Goal: Communication & Community: Answer question/provide support

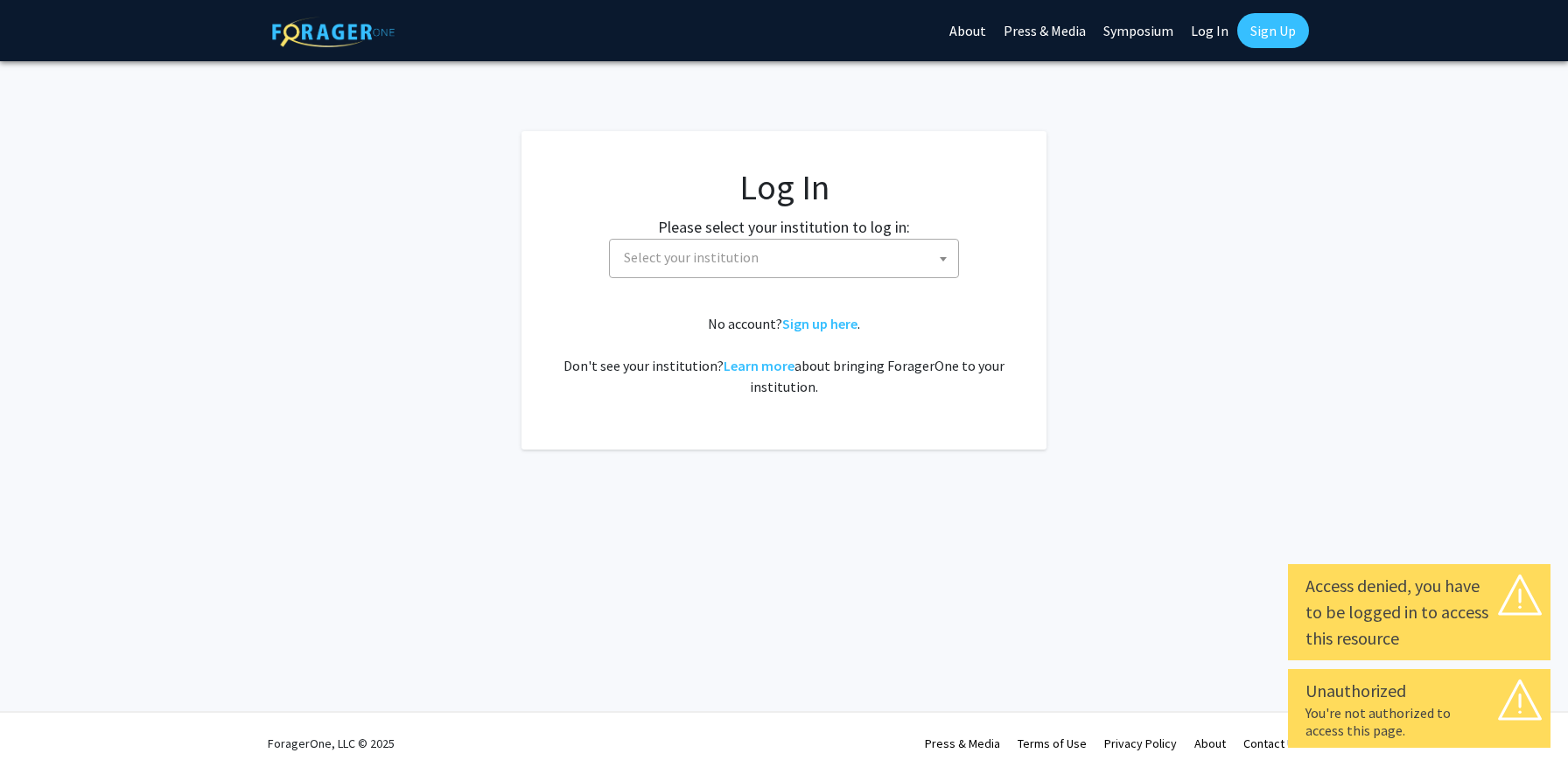
select select
click at [833, 249] on span "Select your institution" at bounding box center [787, 257] width 341 height 36
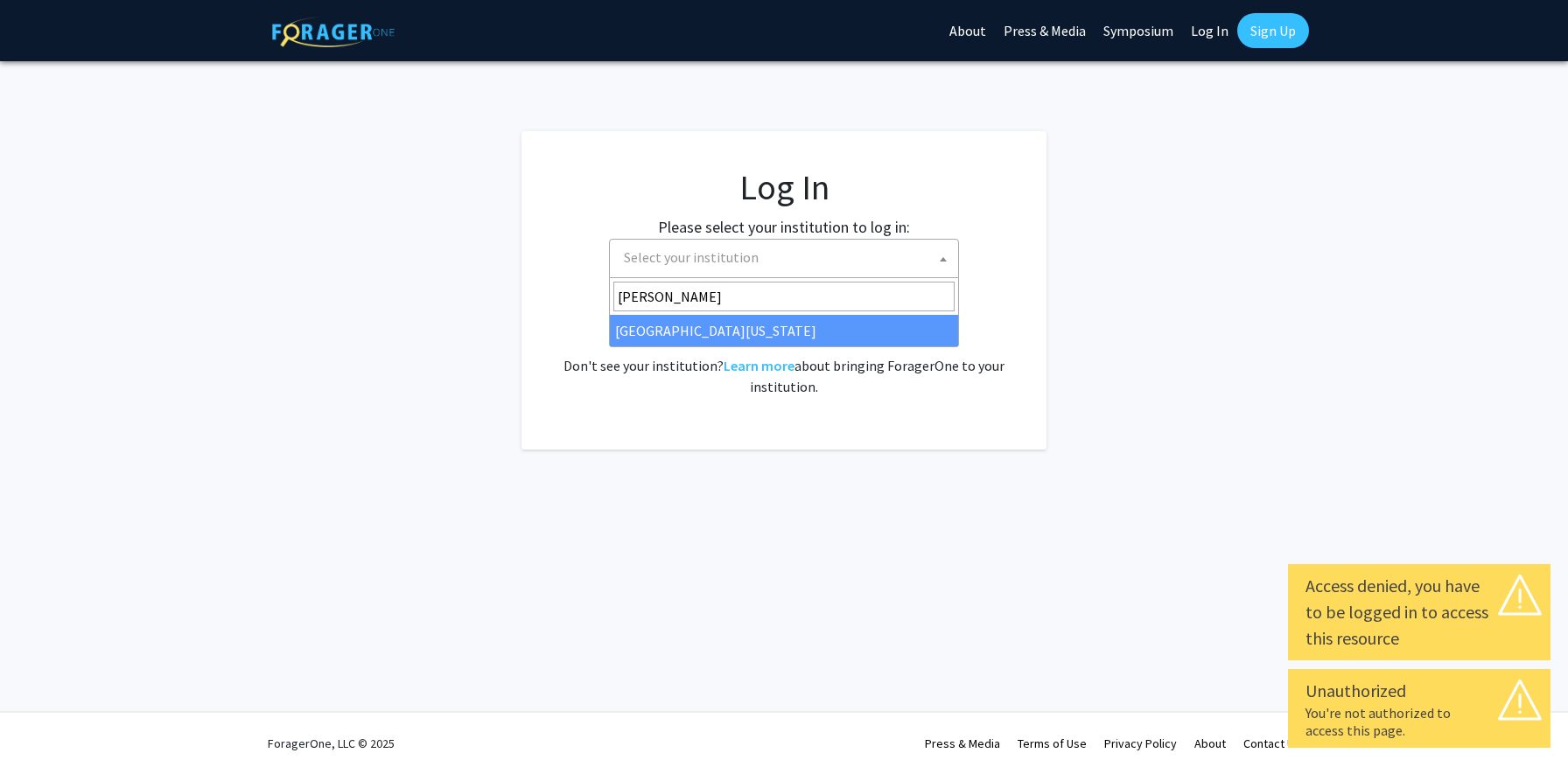
type input "kent"
select select "13"
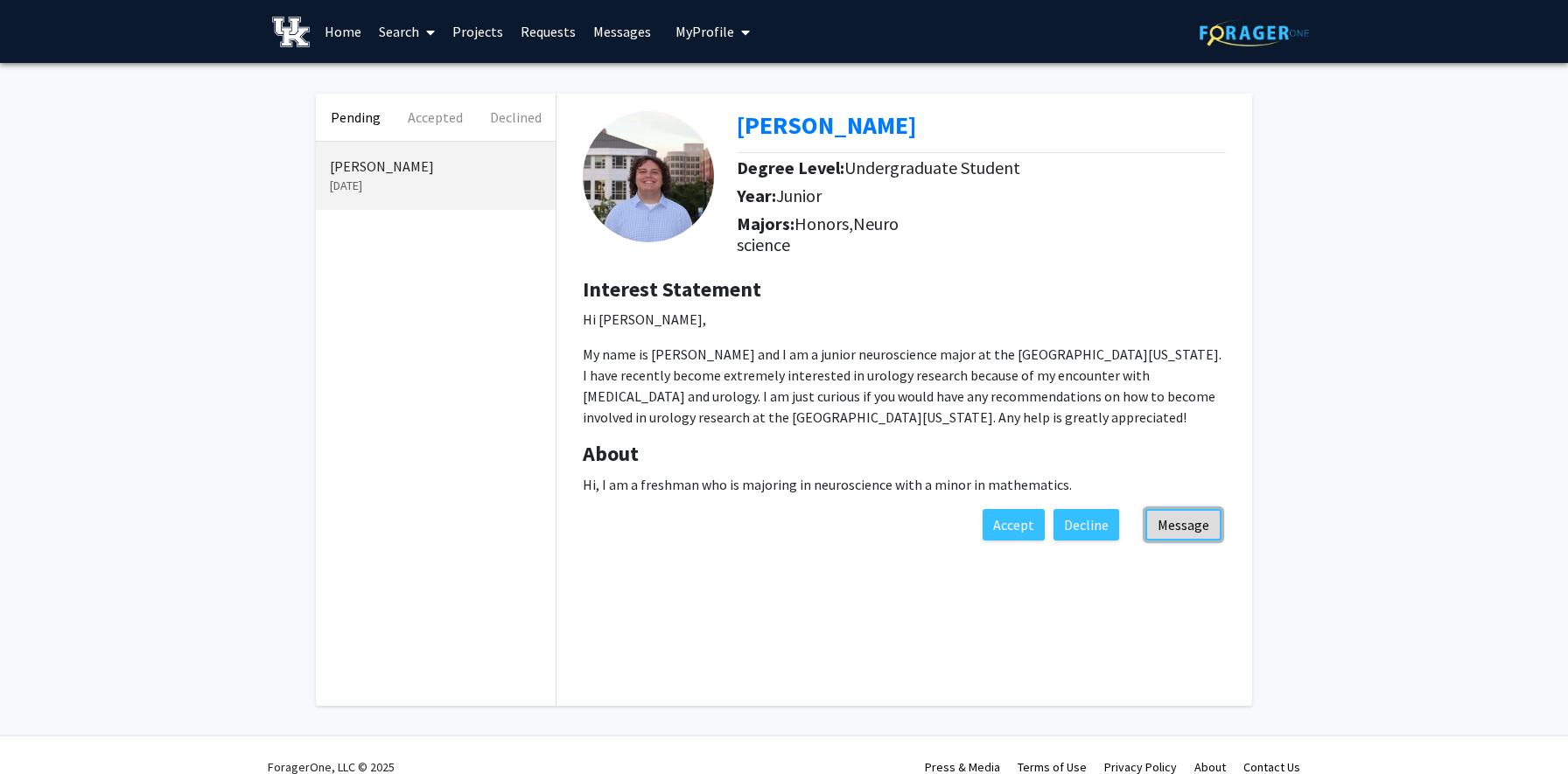
click at [1181, 524] on button "Message" at bounding box center [1183, 525] width 76 height 32
click at [1016, 533] on button "Accept" at bounding box center [1014, 525] width 62 height 32
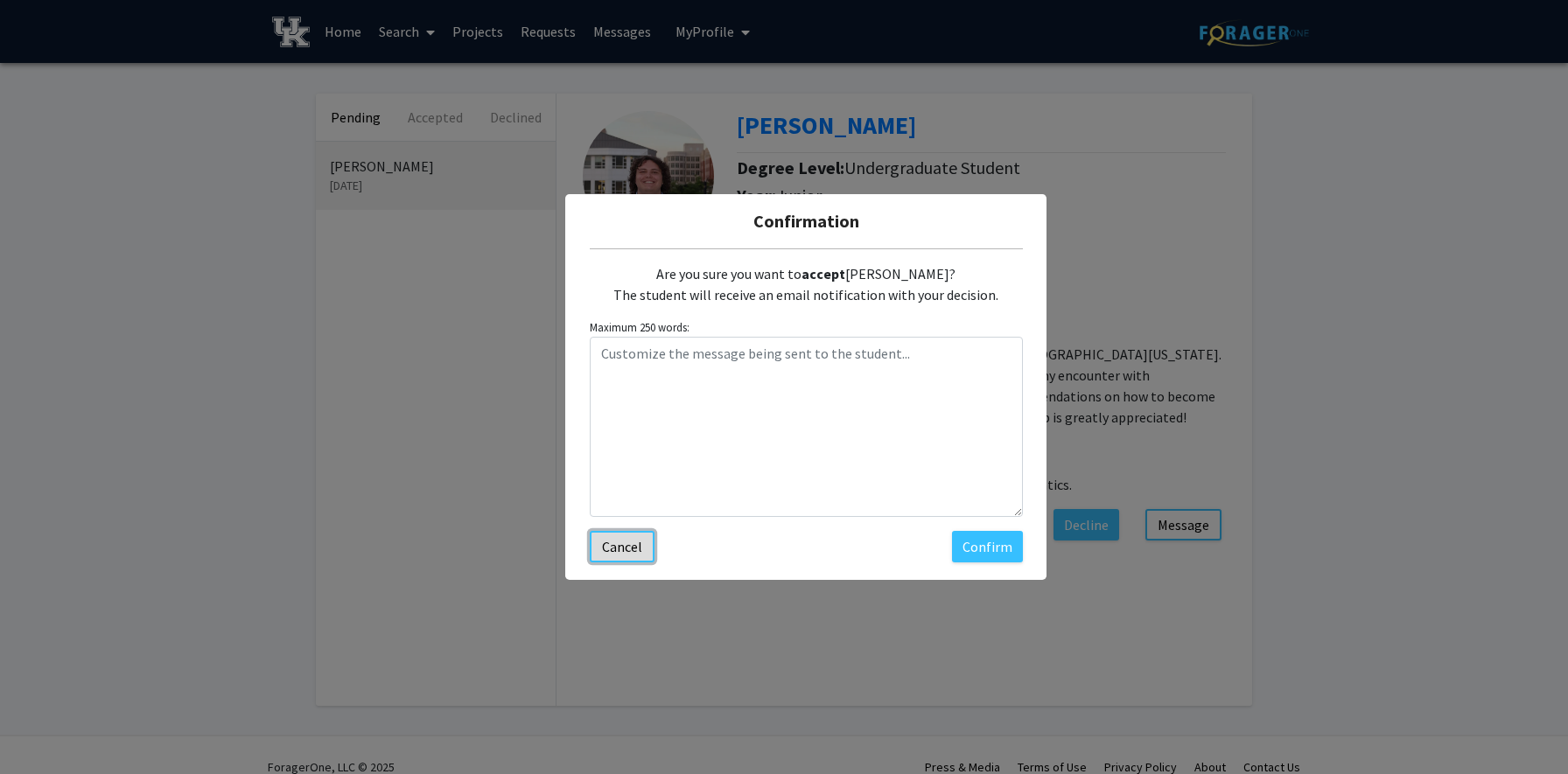
click at [622, 547] on button "Cancel" at bounding box center [622, 547] width 65 height 32
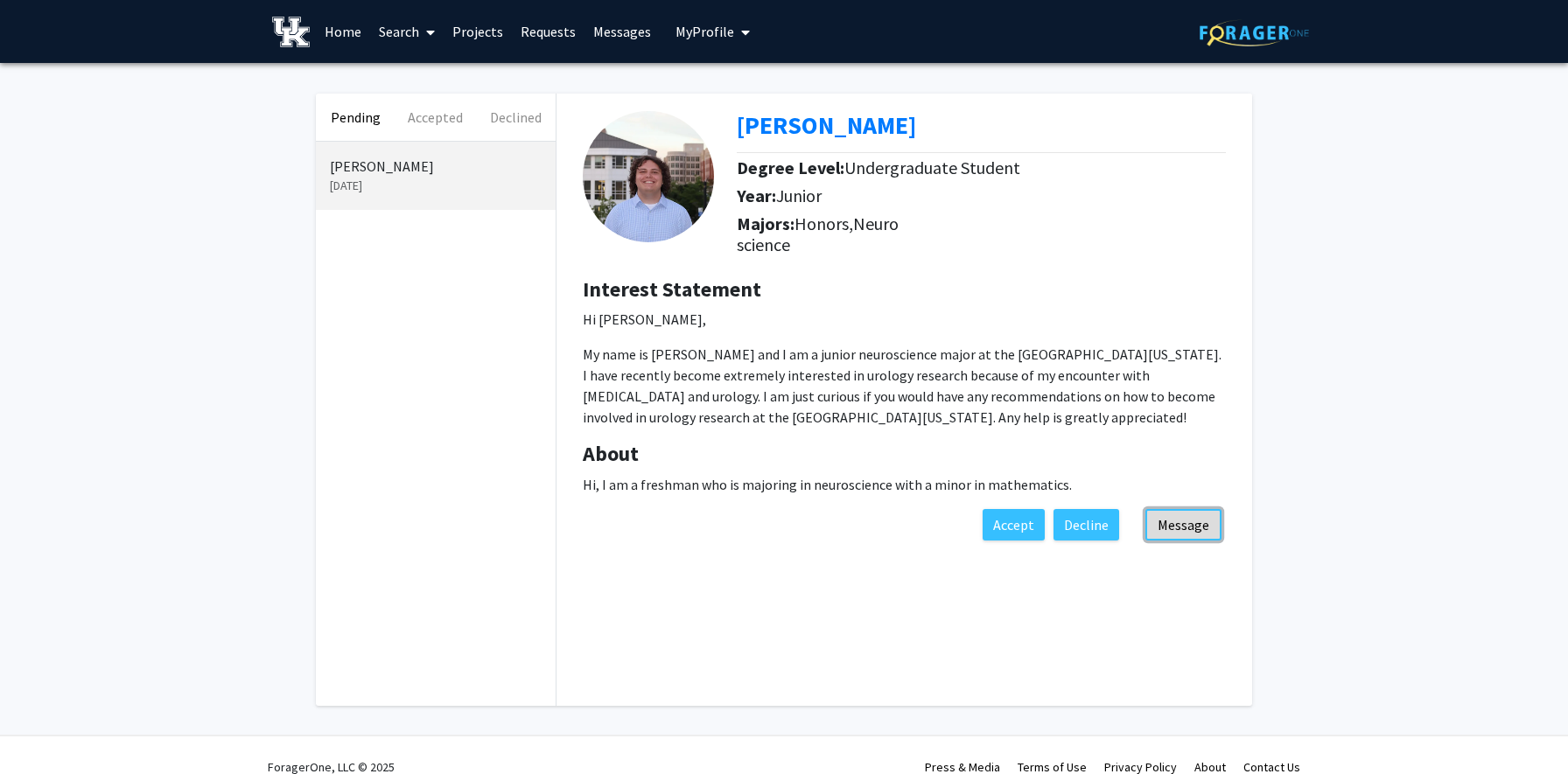
click at [1178, 523] on button "Message" at bounding box center [1183, 525] width 76 height 32
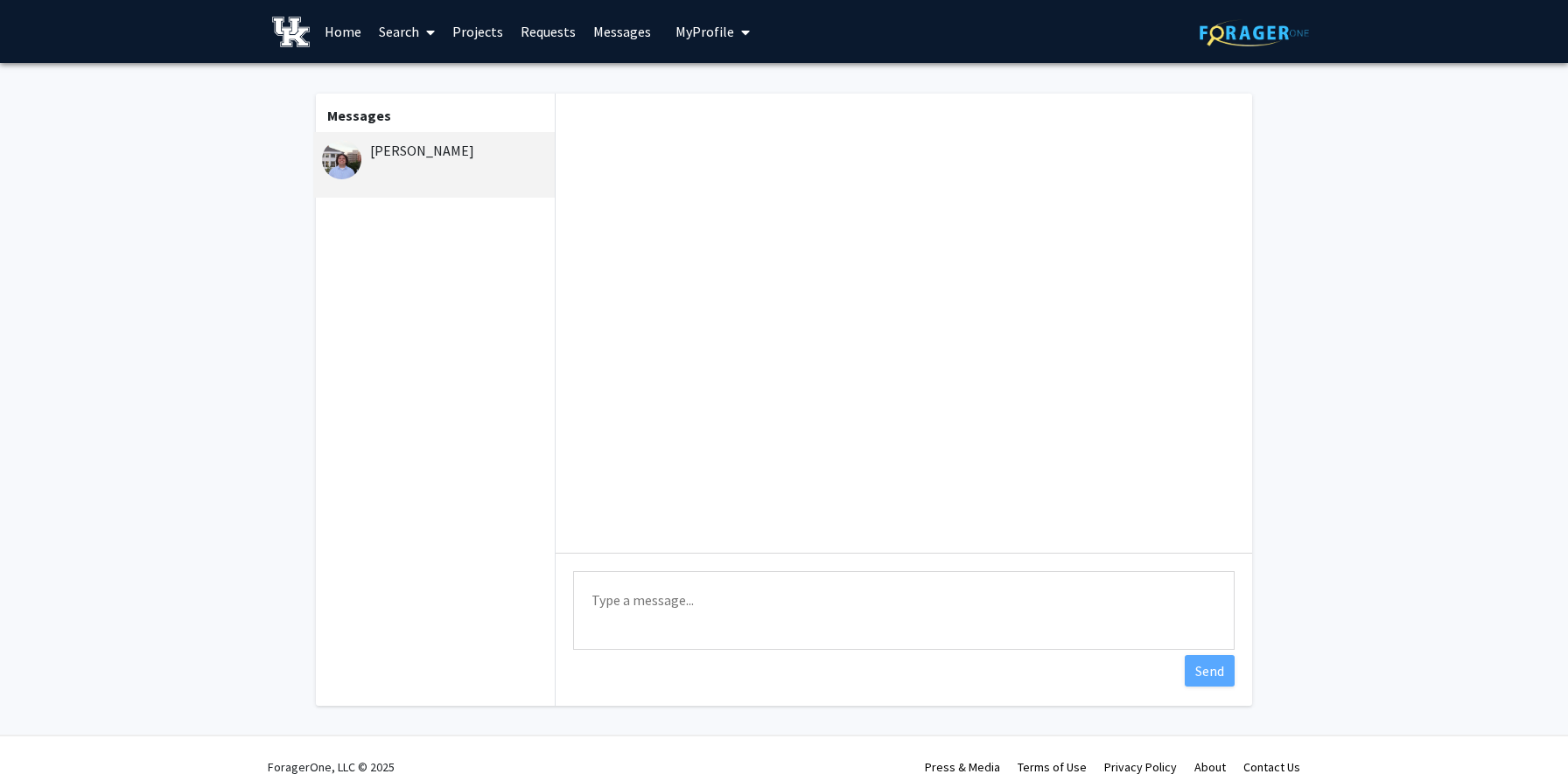
click at [772, 615] on textarea "Type a message" at bounding box center [904, 610] width 662 height 79
type textarea "M"
click at [168, 150] on fg-messaging "Messages [PERSON_NAME] Type a message Send" at bounding box center [784, 404] width 1568 height 682
